Goal: Task Accomplishment & Management: Manage account settings

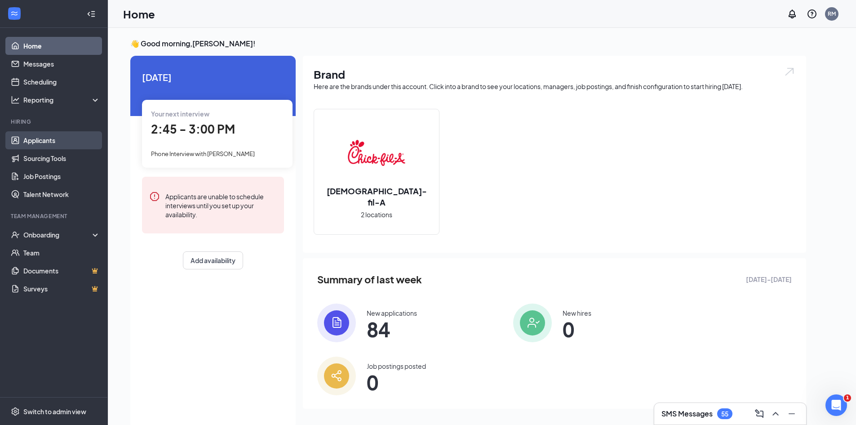
click at [75, 142] on link "Applicants" at bounding box center [61, 140] width 77 height 18
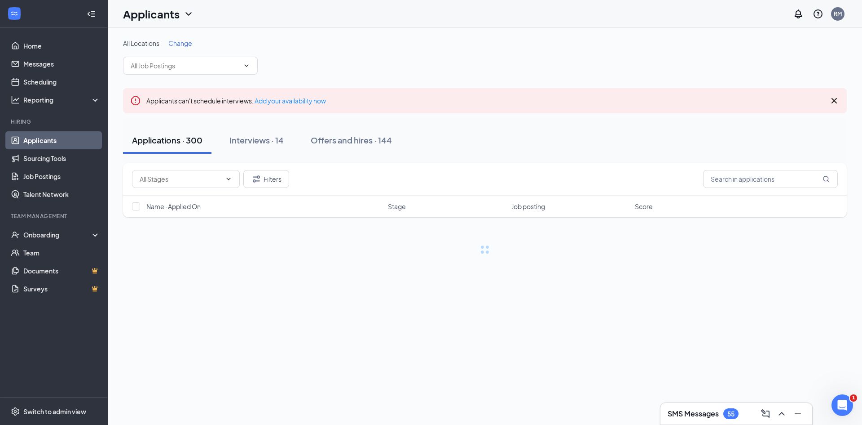
click at [688, 412] on h3 "SMS Messages" at bounding box center [693, 413] width 51 height 10
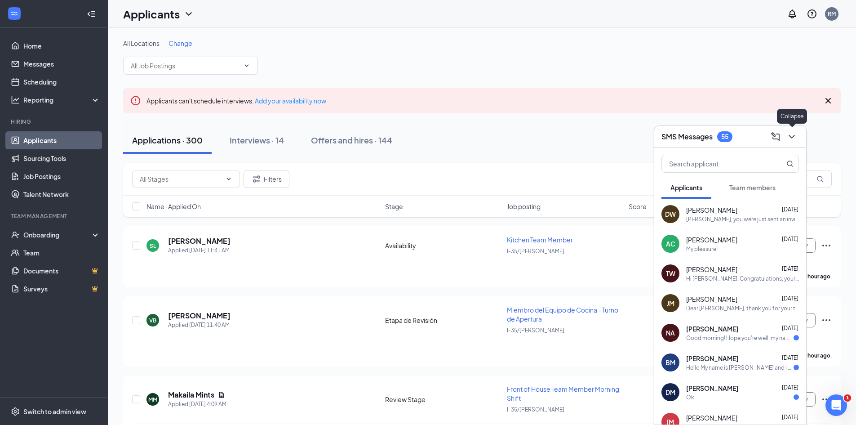
click at [789, 136] on icon "ChevronDown" at bounding box center [791, 136] width 11 height 11
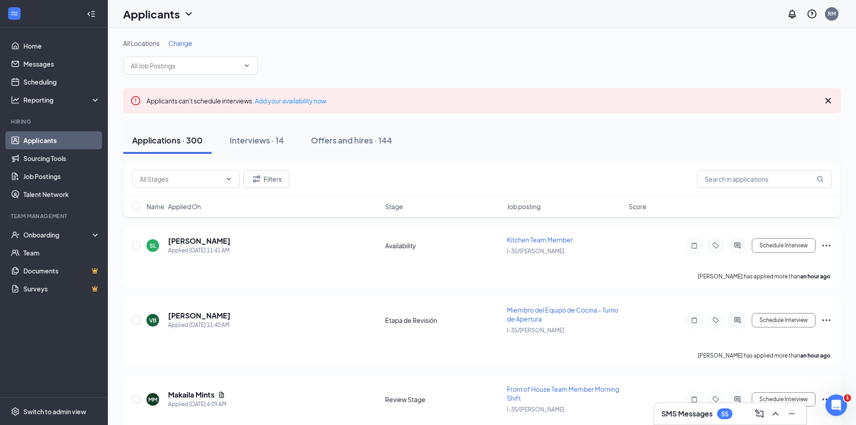
click at [830, 102] on icon "Cross" at bounding box center [828, 100] width 11 height 11
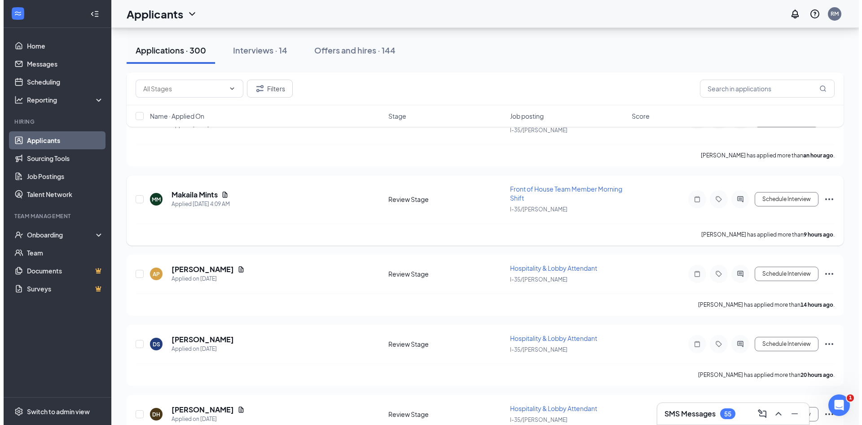
scroll to position [180, 0]
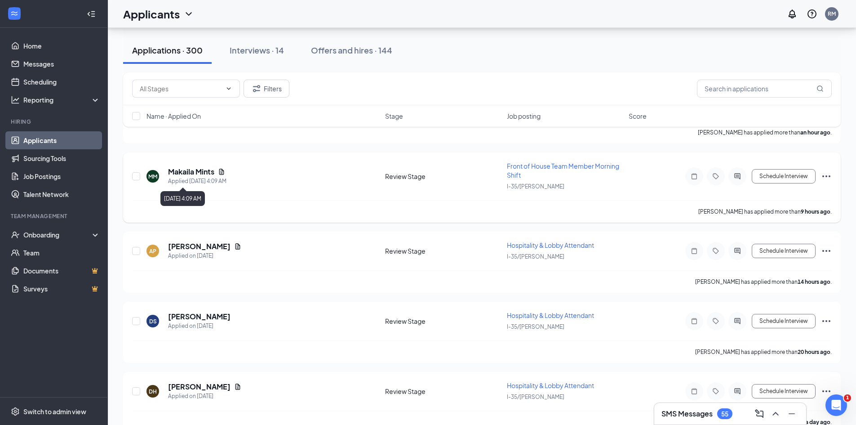
click at [196, 174] on h5 "Makaila Mints" at bounding box center [191, 172] width 46 height 10
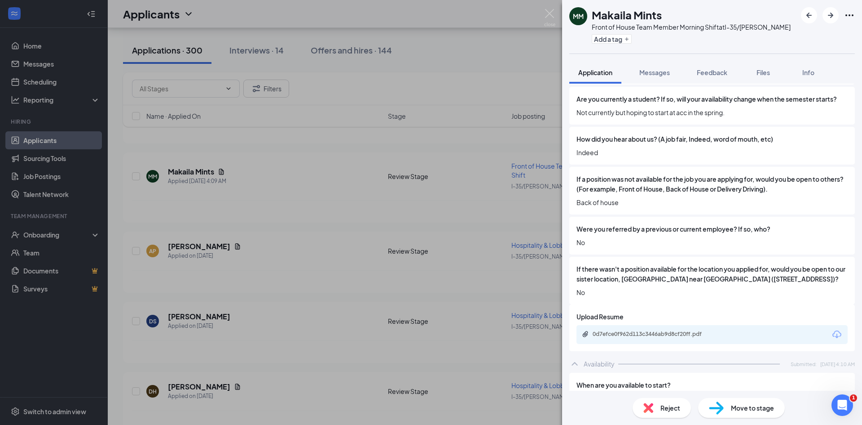
scroll to position [539, 0]
click at [677, 402] on div "Reject" at bounding box center [662, 408] width 58 height 20
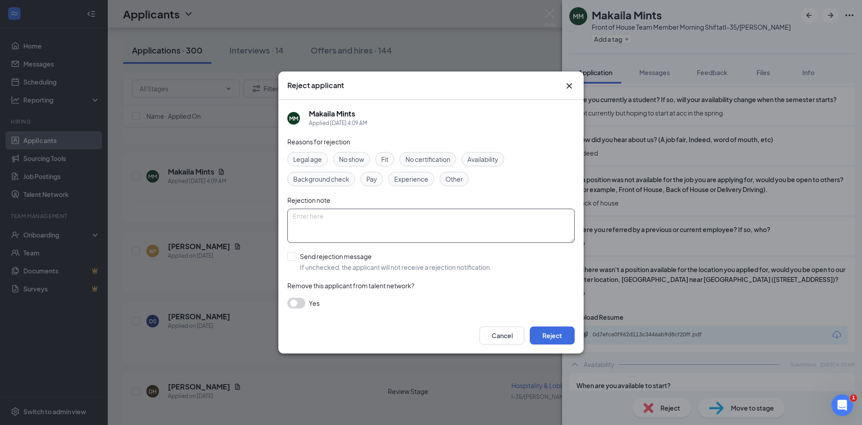
click at [471, 233] on textarea at bounding box center [430, 225] width 287 height 34
type textarea "eh"
click at [395, 272] on div "Reasons for rejection Legal age No show Fit No certification Availability Backg…" at bounding box center [430, 227] width 287 height 181
click at [394, 267] on input "Send rejection message If unchecked, the applicant will not receive a rejection…" at bounding box center [389, 262] width 204 height 20
checkbox input "true"
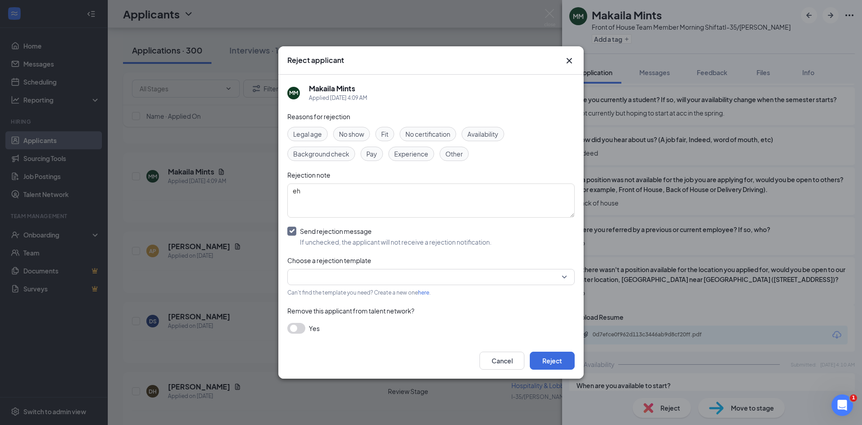
click at [398, 283] on input "search" at bounding box center [428, 276] width 270 height 15
click at [519, 319] on div "Reasons for rejection Legal age No show Fit No certification Availability Backg…" at bounding box center [430, 226] width 287 height 231
drag, startPoint x: 342, startPoint y: 195, endPoint x: 228, endPoint y: 209, distance: 115.5
click at [228, 209] on div "Reject applicant [PERSON_NAME] Mints Applied [DATE] 4:09 AM Reasons for rejecti…" at bounding box center [431, 212] width 862 height 425
type textarea "doesnt stand out much"
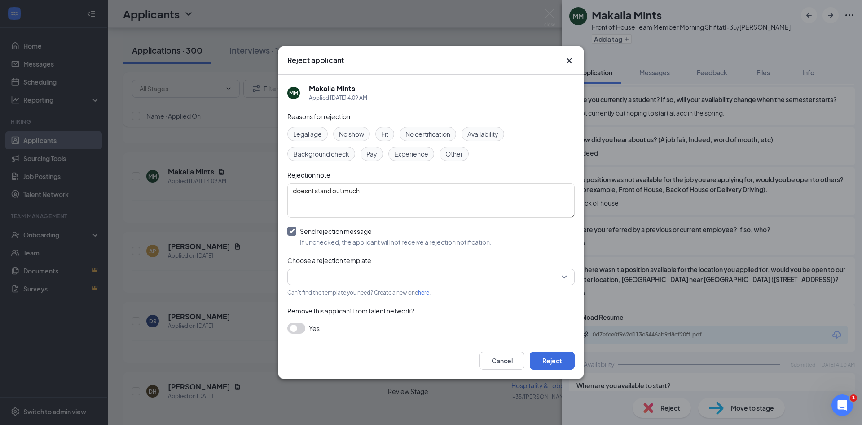
click at [343, 273] on input "search" at bounding box center [428, 276] width 270 height 15
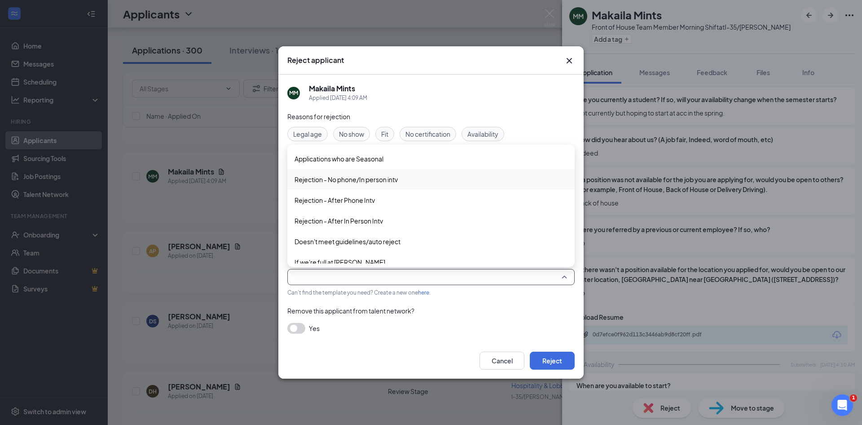
click at [344, 182] on span "Rejection - No phone/In person intv" at bounding box center [346, 179] width 103 height 10
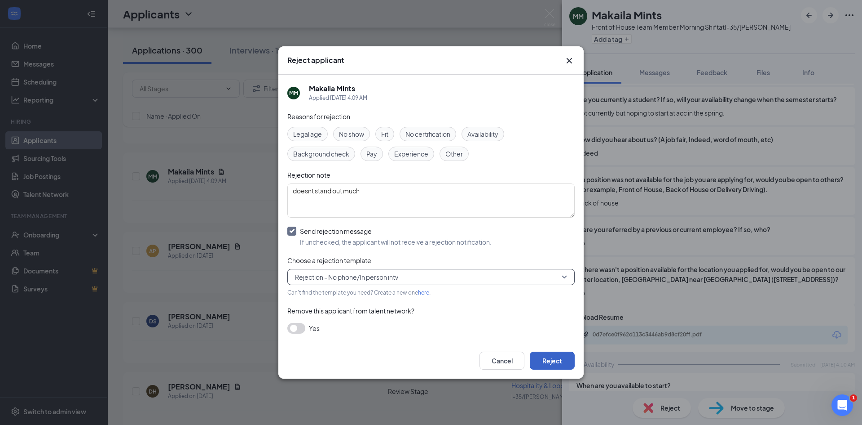
drag, startPoint x: 550, startPoint y: 358, endPoint x: 553, endPoint y: 366, distance: 8.8
click at [553, 364] on button "Reject" at bounding box center [552, 360] width 45 height 18
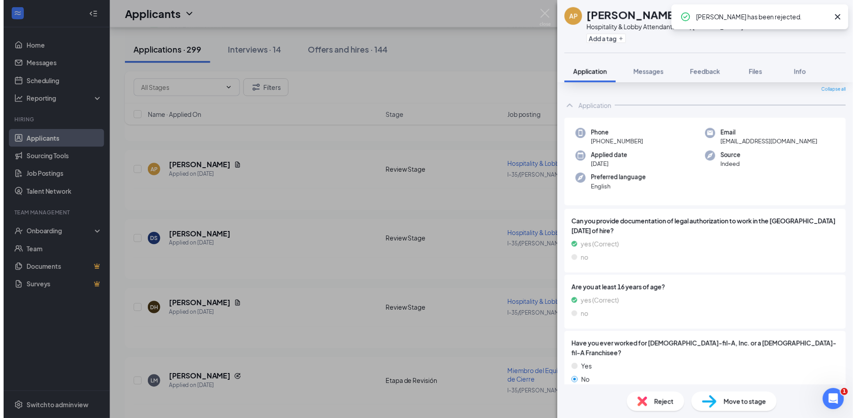
scroll to position [225, 0]
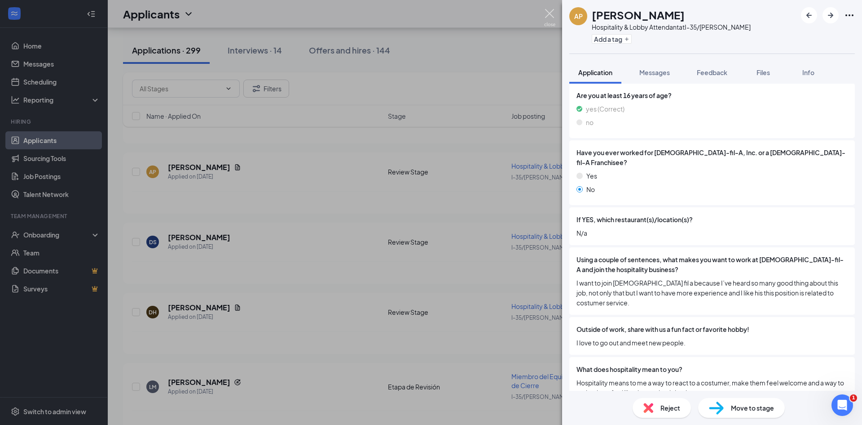
click at [548, 20] on img at bounding box center [549, 18] width 11 height 18
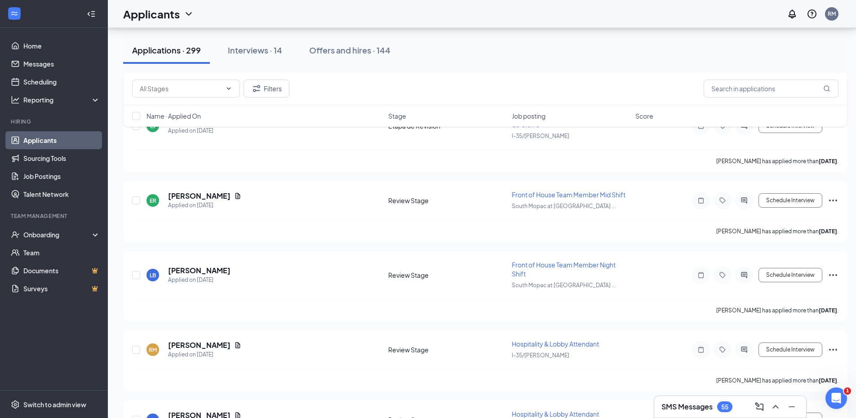
scroll to position [764, 0]
